Goal: Task Accomplishment & Management: Manage account settings

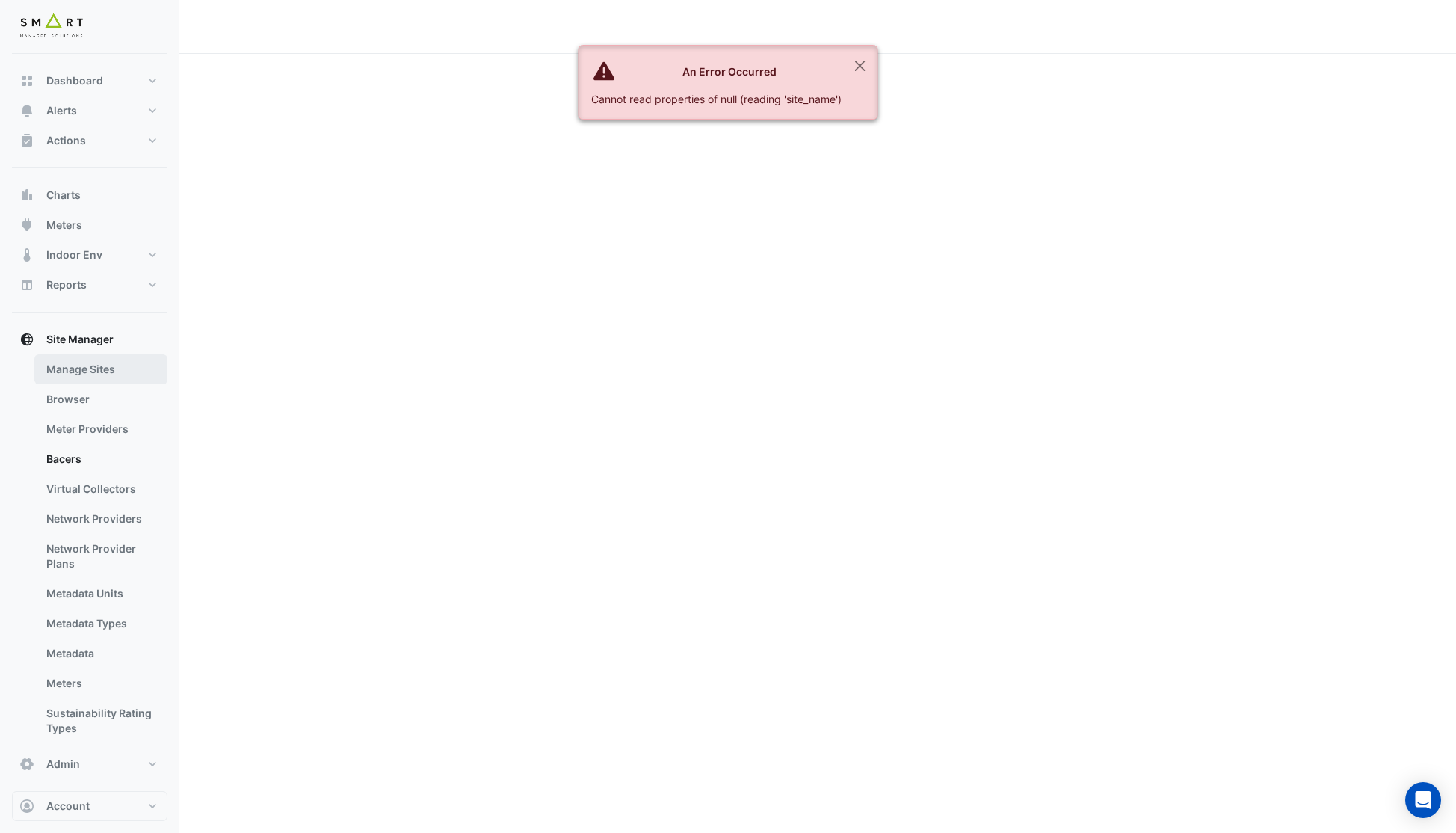
click at [82, 370] on link "Manage Sites" at bounding box center [101, 369] width 133 height 30
select select "***"
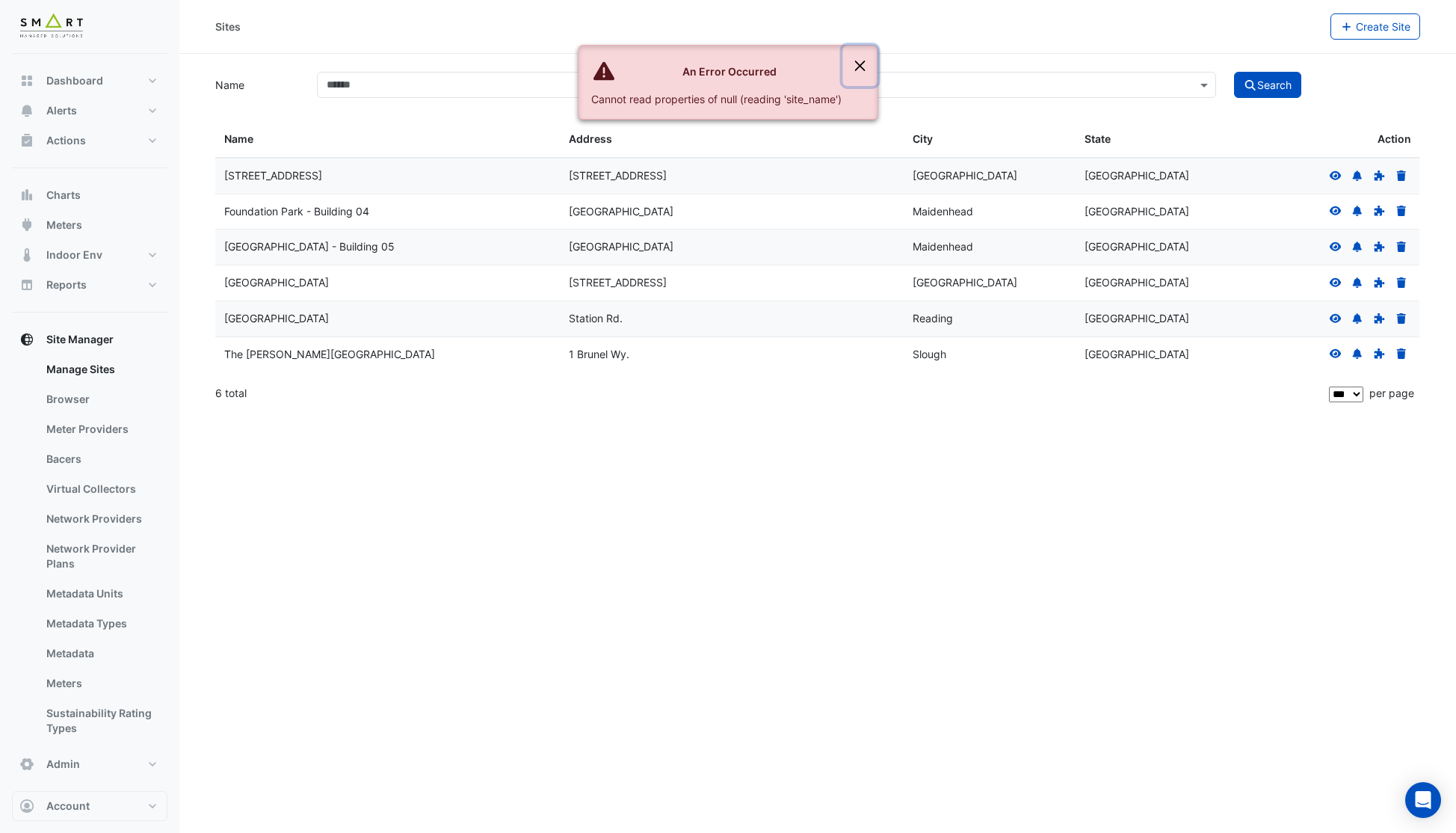
click at [862, 68] on button "Close" at bounding box center [860, 66] width 34 height 40
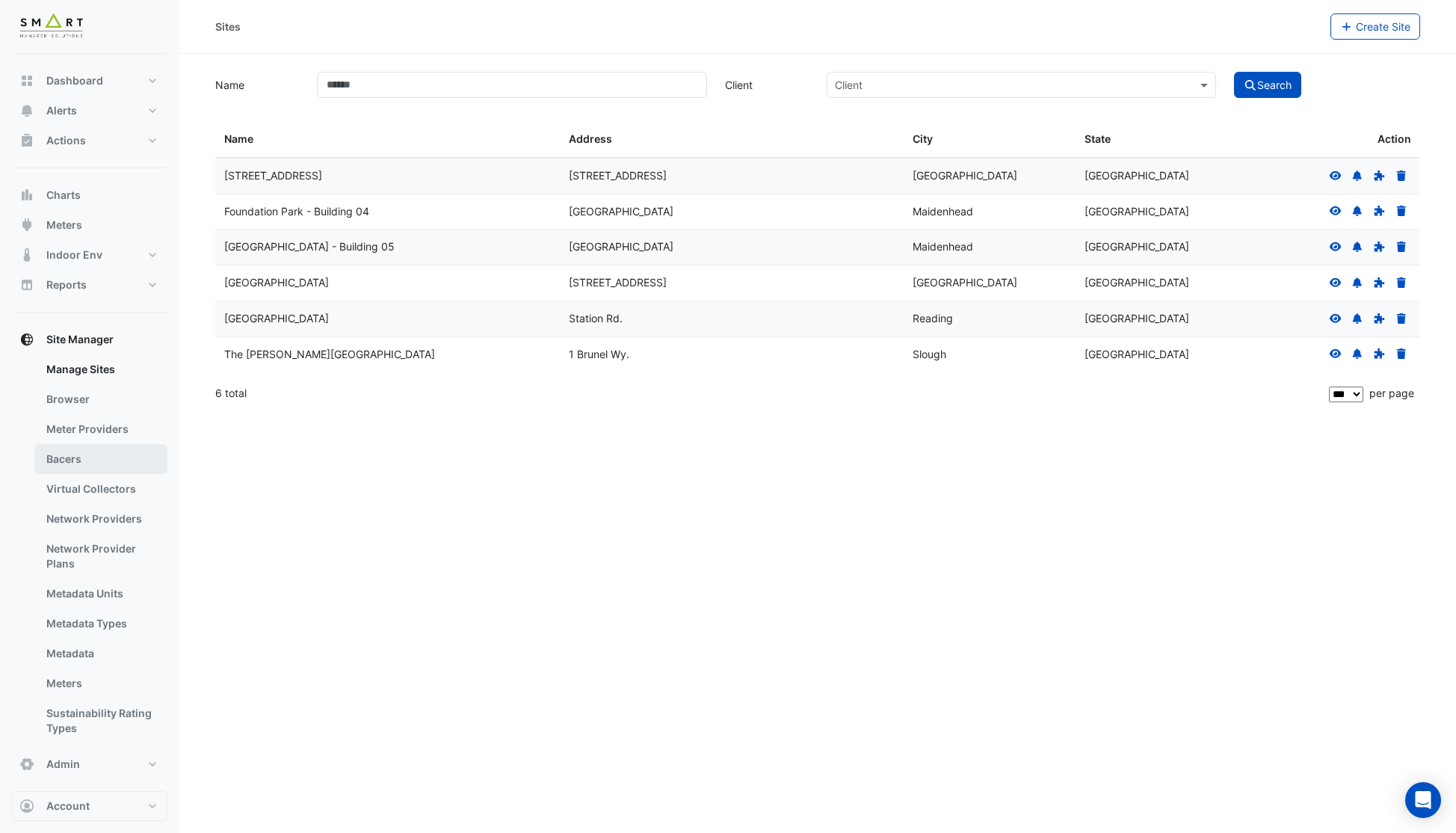
click at [62, 458] on link "Bacers" at bounding box center [101, 459] width 133 height 30
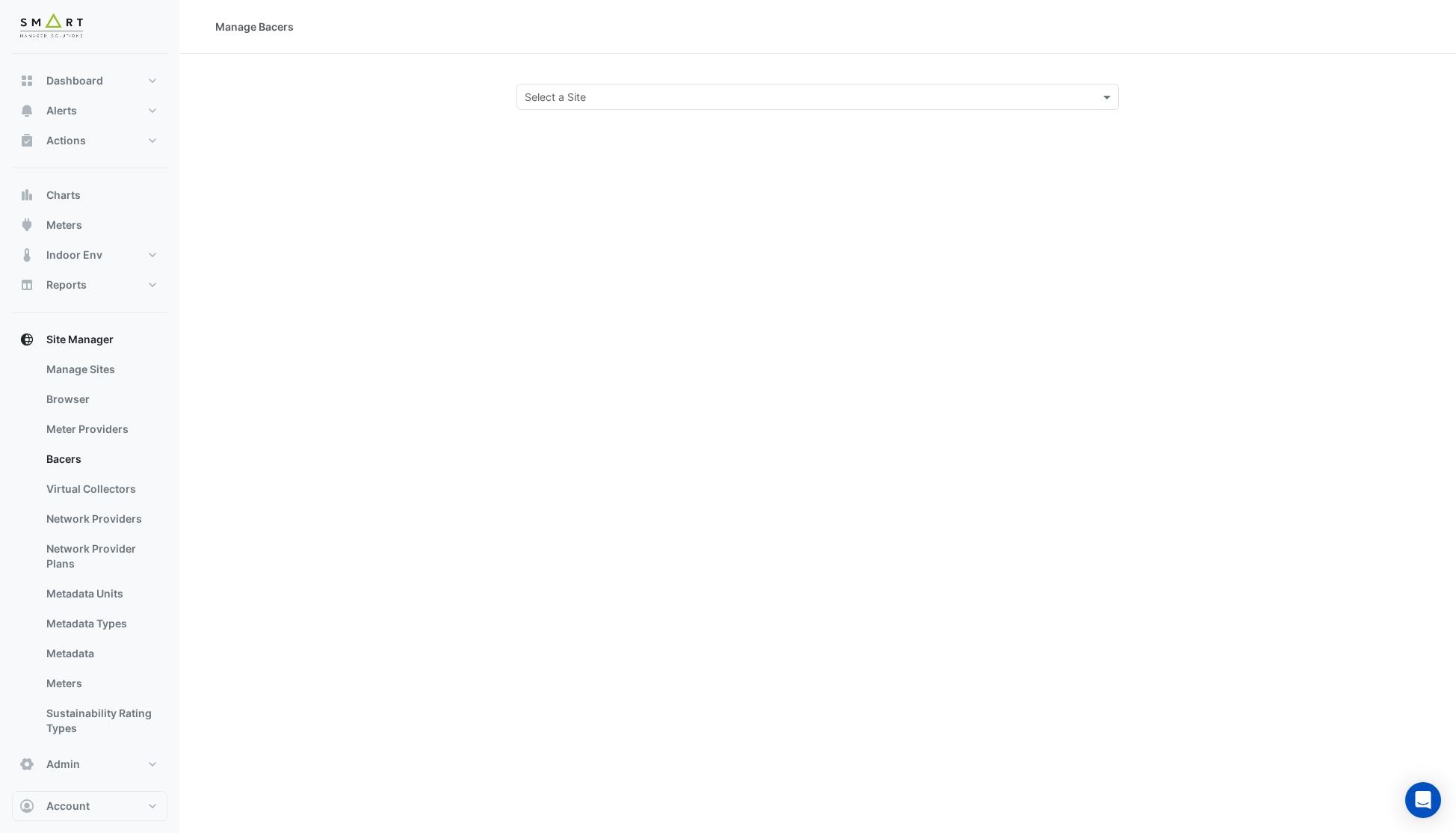
click at [594, 97] on input "text" at bounding box center [802, 98] width 556 height 15
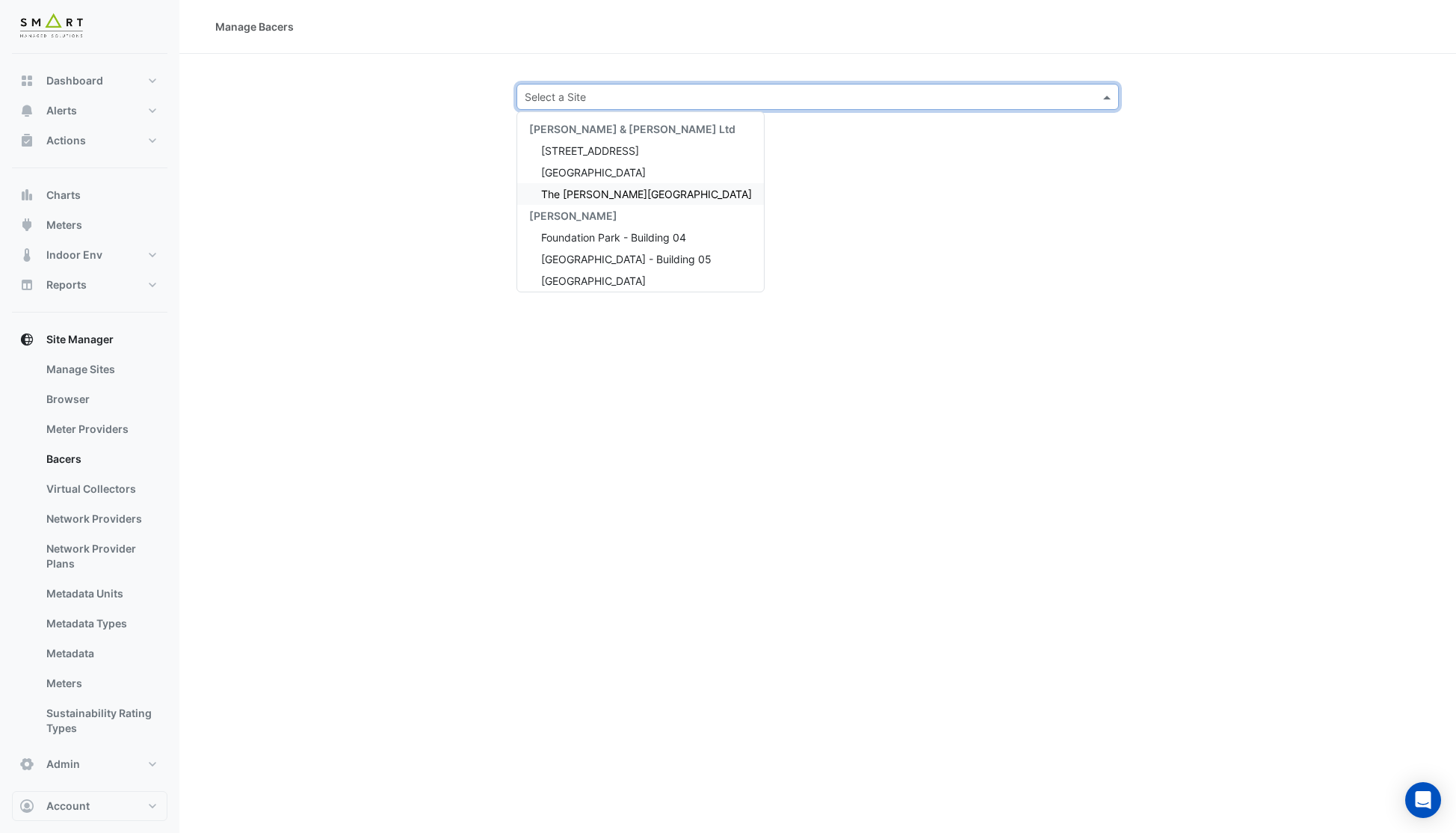
scroll to position [6, 0]
click at [568, 277] on span "[GEOGRAPHIC_DATA]" at bounding box center [593, 274] width 105 height 12
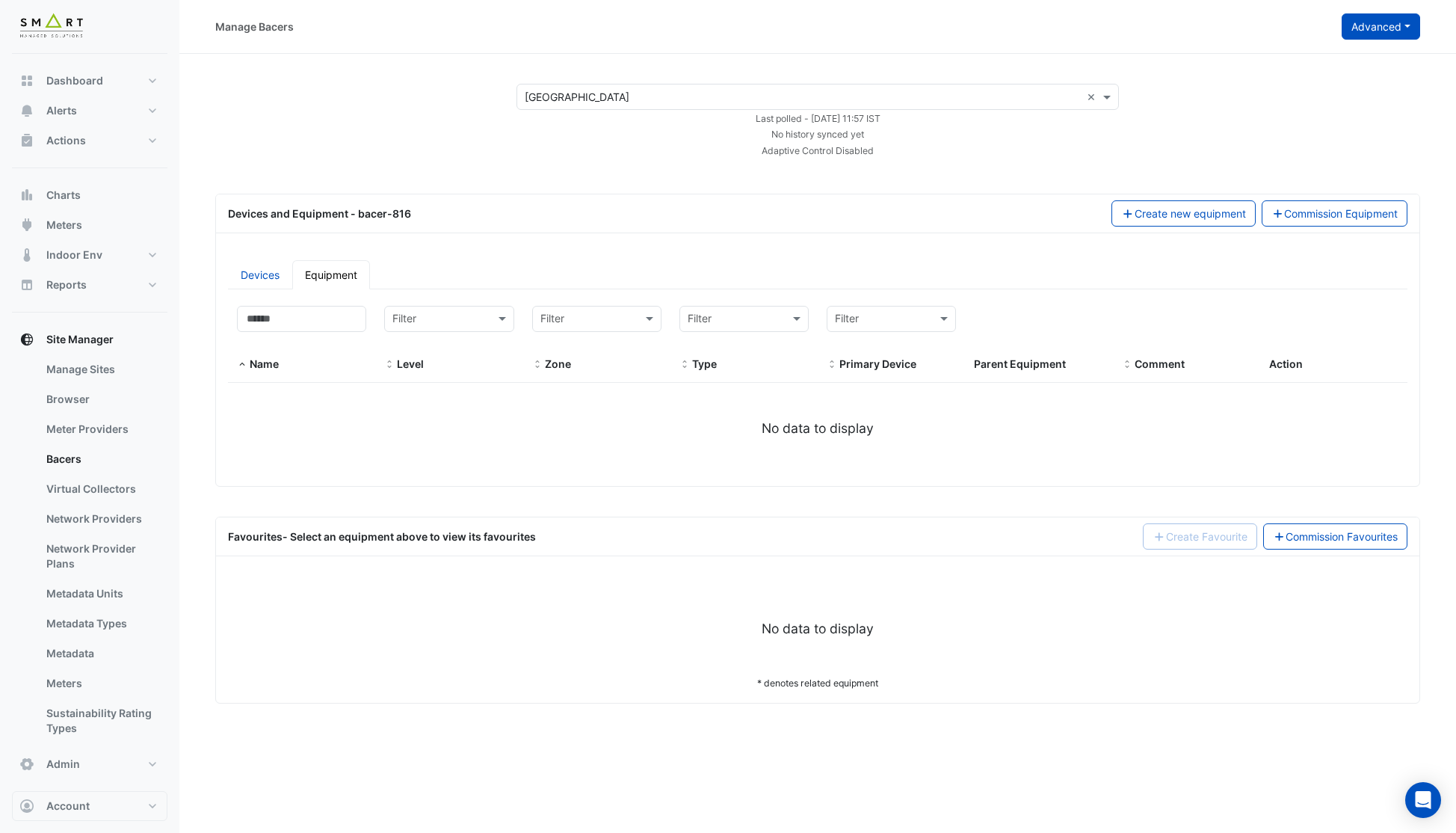
click at [1355, 32] on button "Advanced" at bounding box center [1380, 26] width 78 height 26
click at [1297, 122] on span "Configure bacer-816" at bounding box center [1305, 123] width 101 height 12
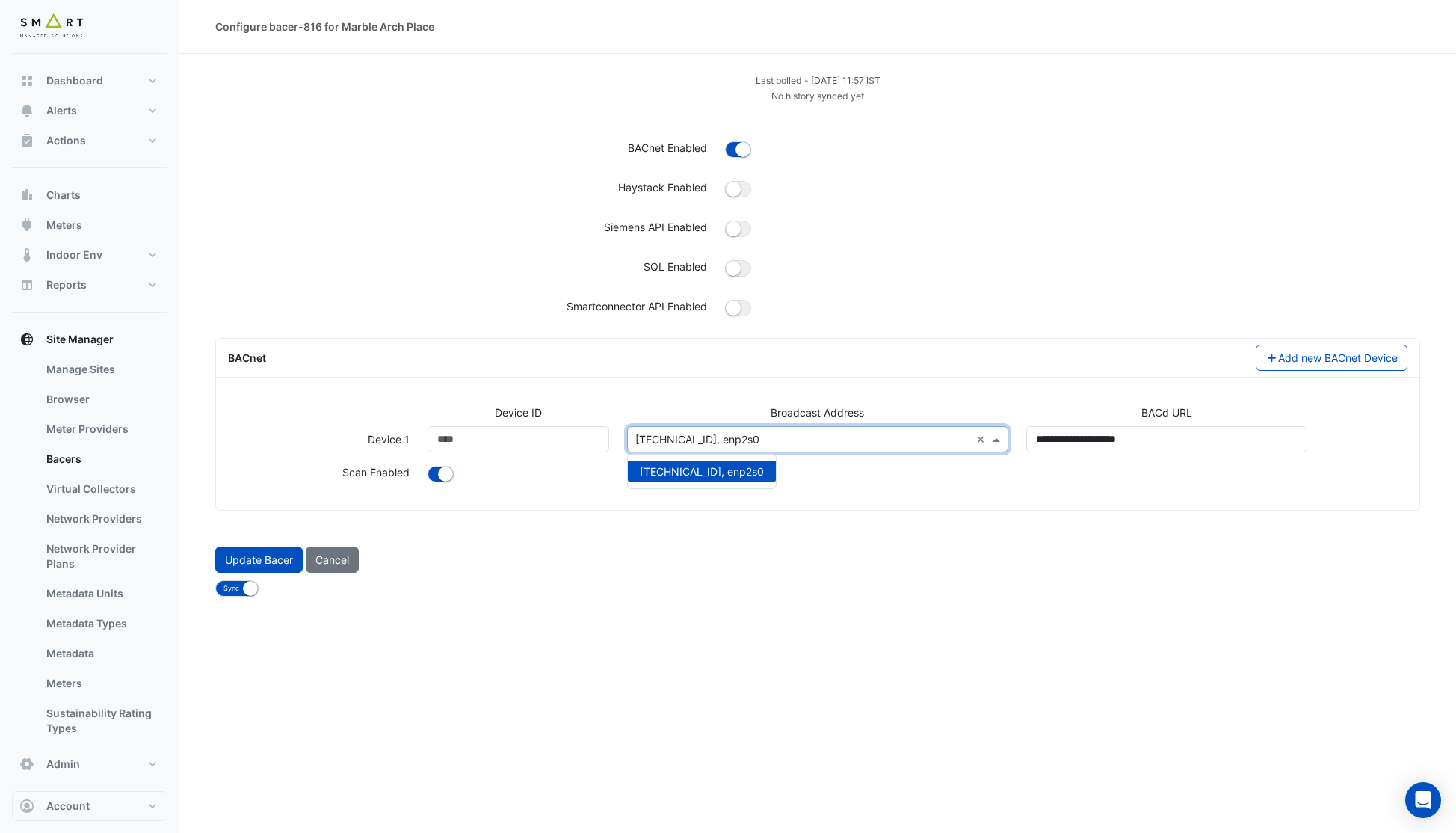
click at [999, 438] on span at bounding box center [998, 439] width 19 height 15
click at [990, 517] on form "Last polled - [DATE] 11:57 IST No history synced yet BACnet Enabled Haystack En…" at bounding box center [817, 334] width 1204 height 525
